Goal: Information Seeking & Learning: Learn about a topic

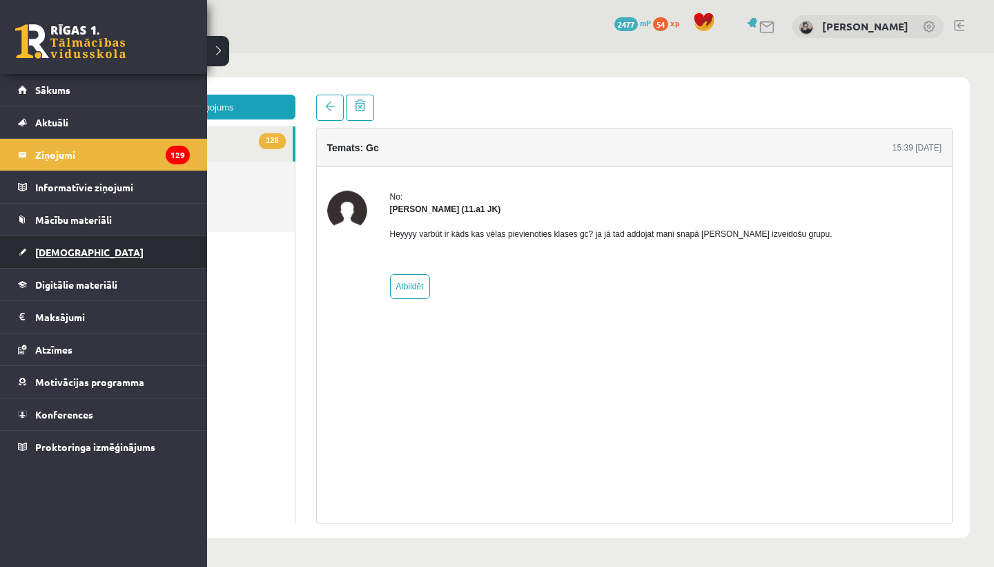
click at [30, 259] on link "[DEMOGRAPHIC_DATA]" at bounding box center [104, 252] width 172 height 32
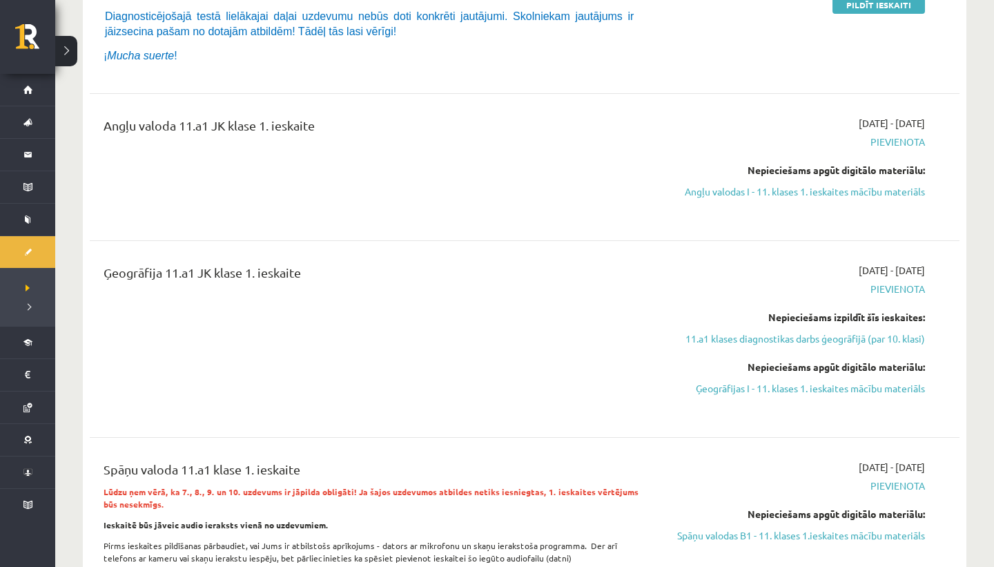
scroll to position [338, 0]
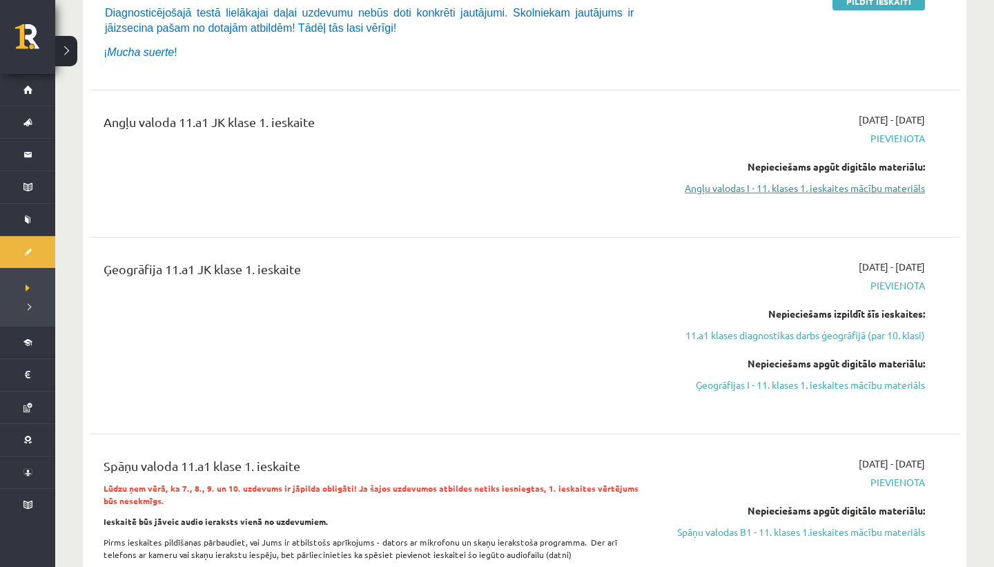
click at [739, 192] on link "Angļu valodas I - 11. klases 1. ieskaites mācību materiāls" at bounding box center [795, 188] width 260 height 14
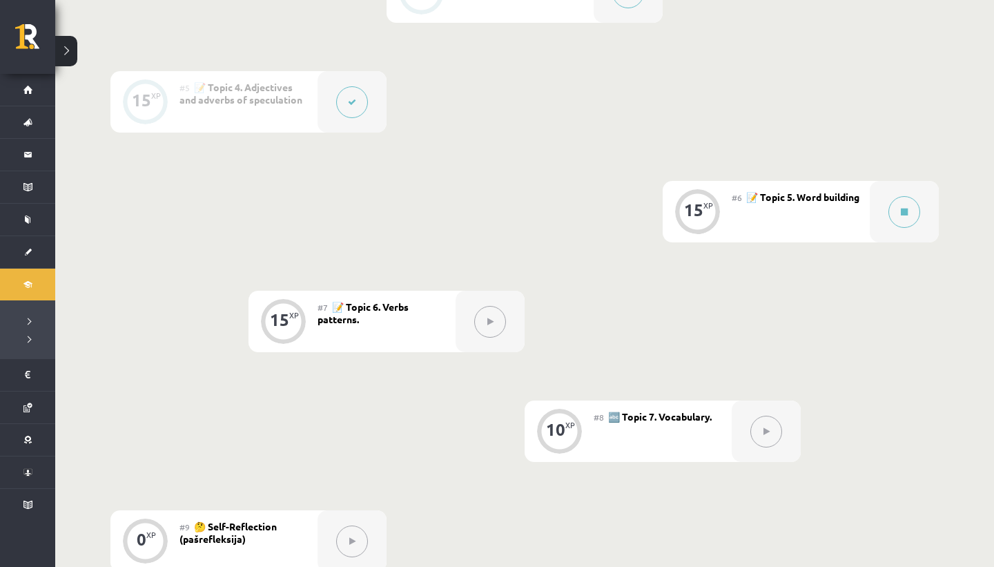
scroll to position [775, 0]
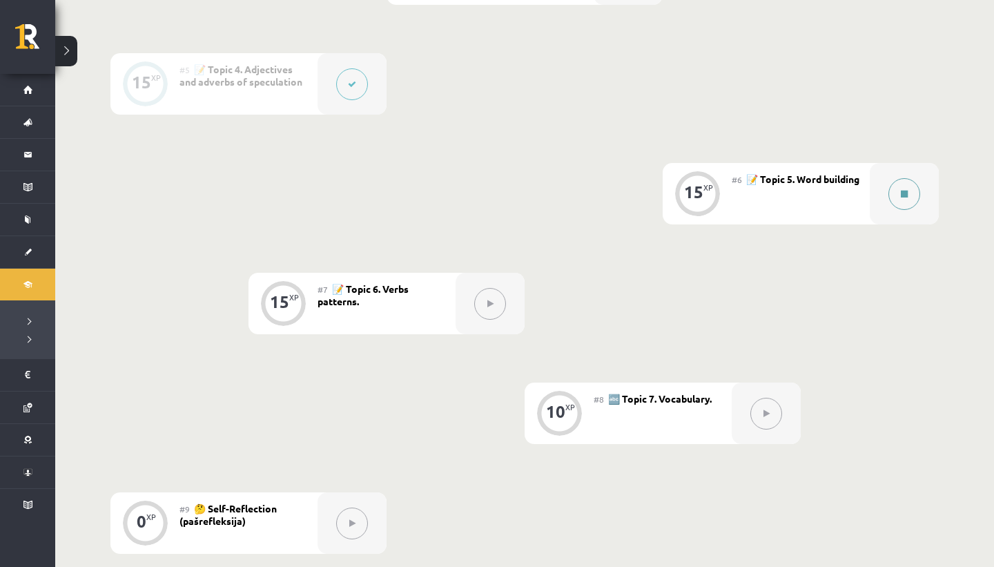
click at [898, 208] on div at bounding box center [904, 193] width 69 height 61
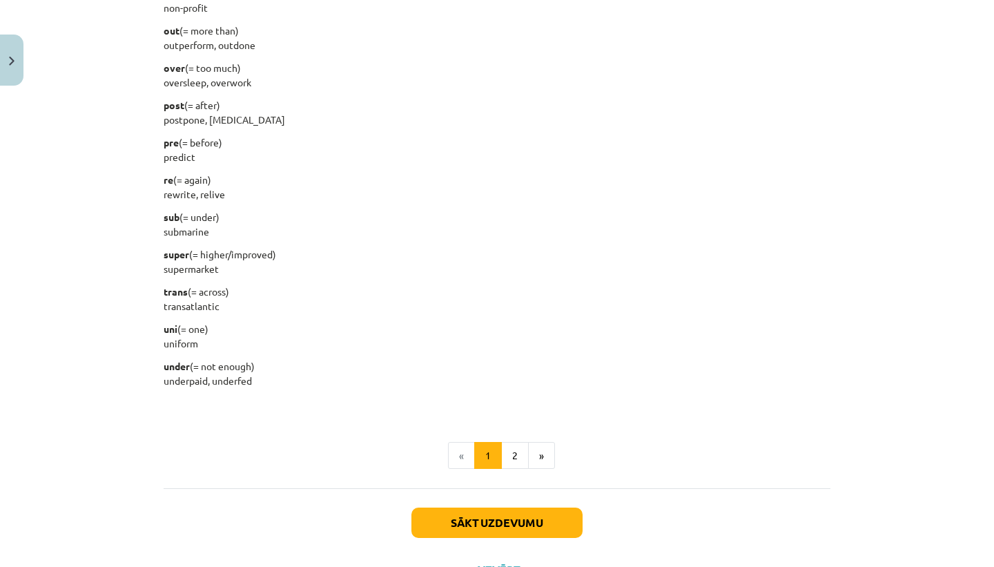
scroll to position [1687, 0]
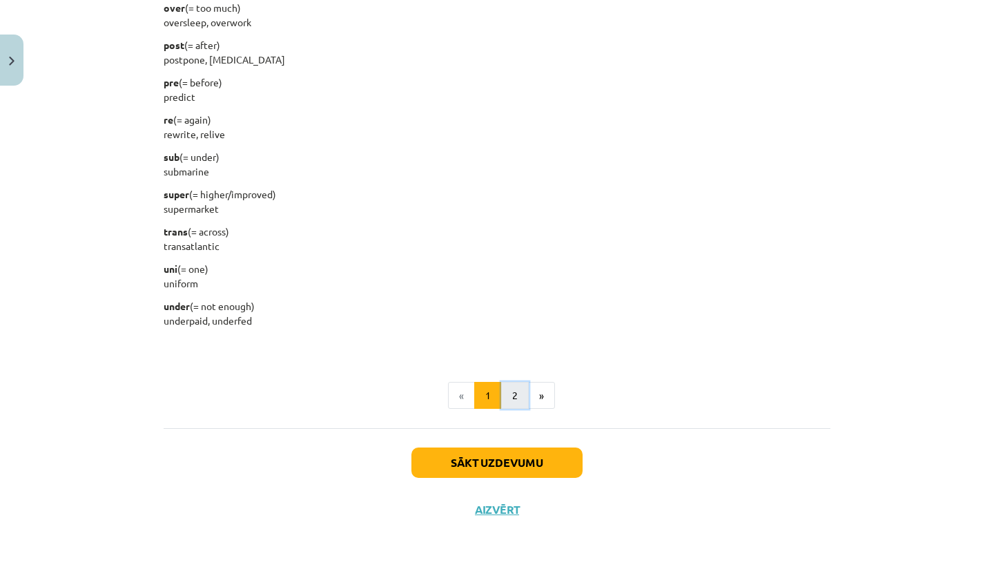
click at [527, 388] on button "2" at bounding box center [515, 396] width 28 height 28
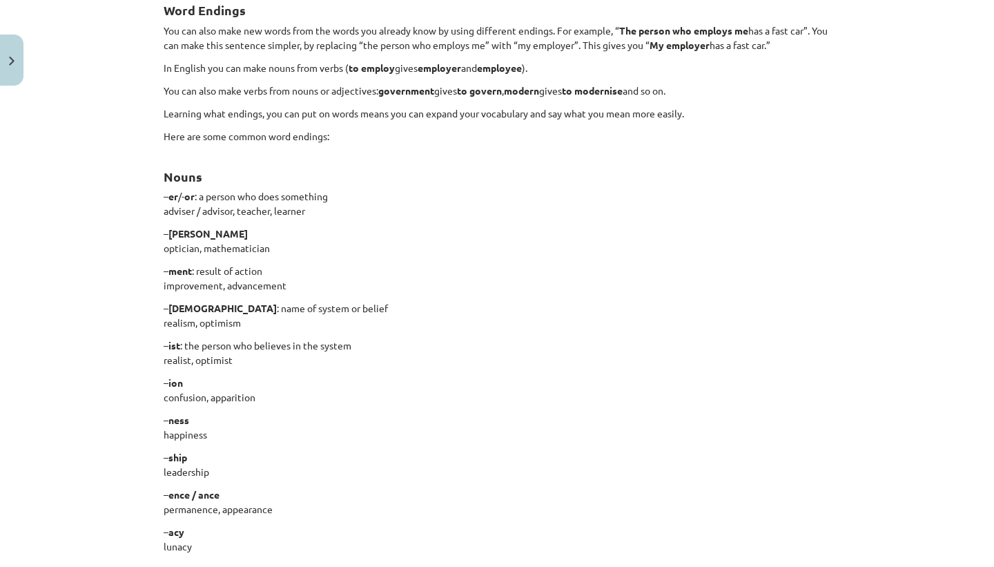
scroll to position [247, 0]
